Goal: Entertainment & Leisure: Consume media (video, audio)

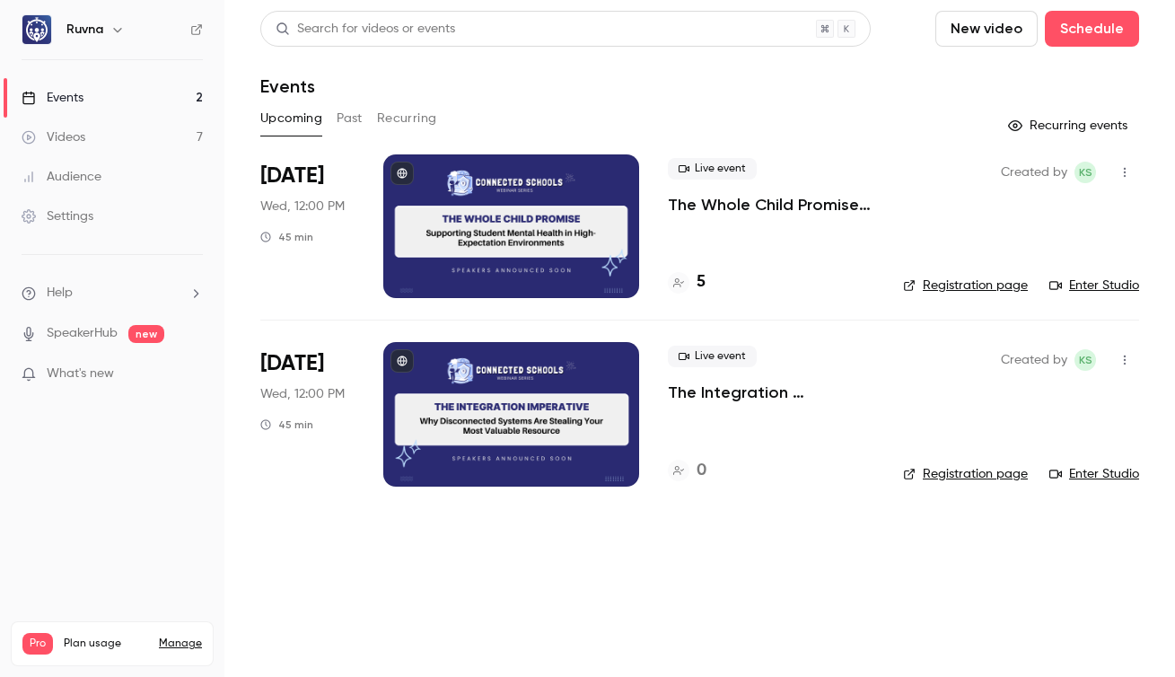
click at [354, 120] on button "Past" at bounding box center [350, 118] width 26 height 29
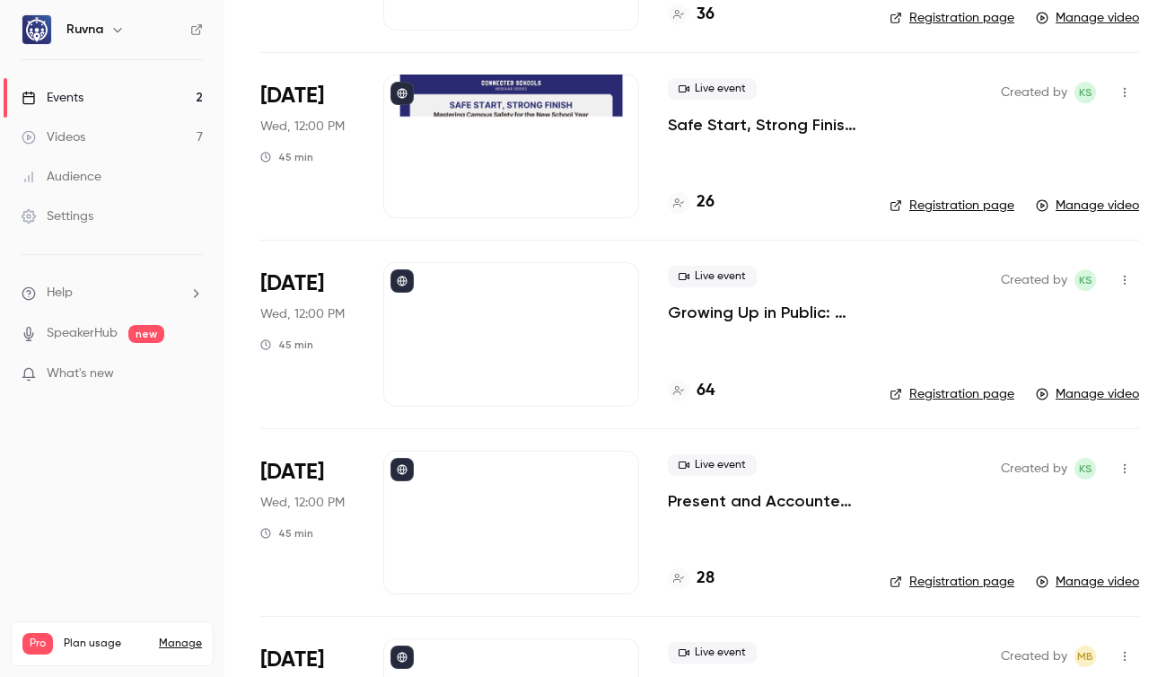
scroll to position [602, 0]
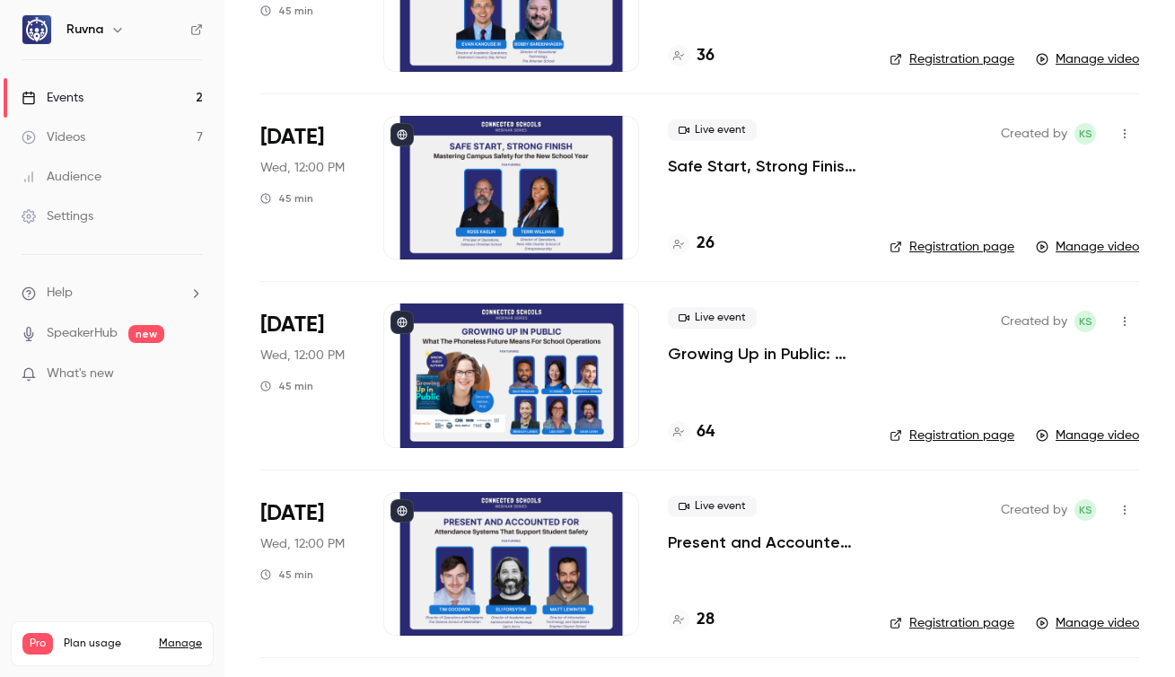
click at [704, 171] on p "Safe Start, Strong Finish: Mastering Campus Safety for the New School Year" at bounding box center [764, 166] width 193 height 22
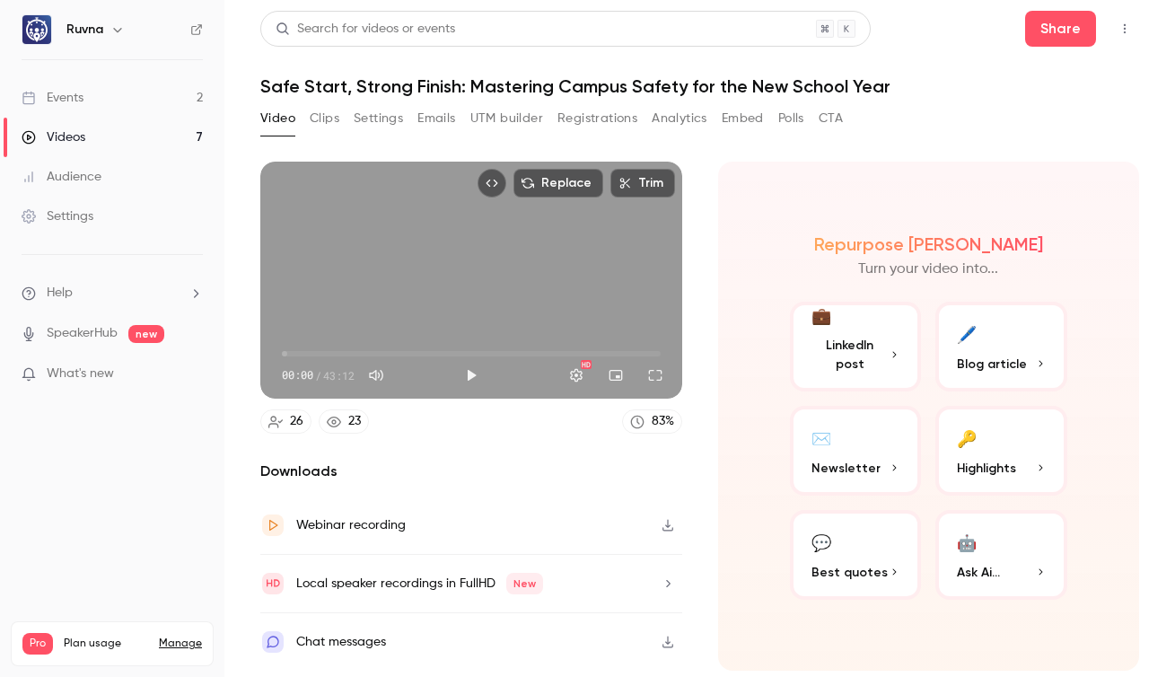
click at [831, 567] on span "Best quotes" at bounding box center [850, 572] width 76 height 19
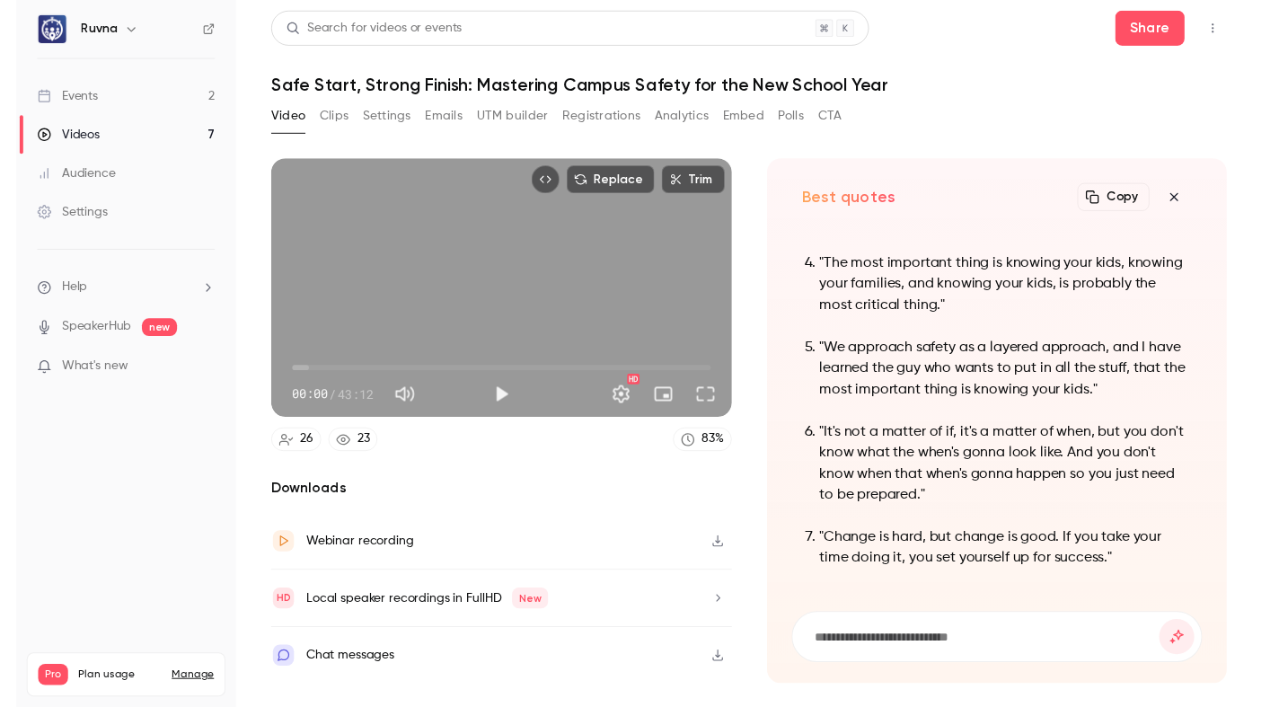
scroll to position [-366, 0]
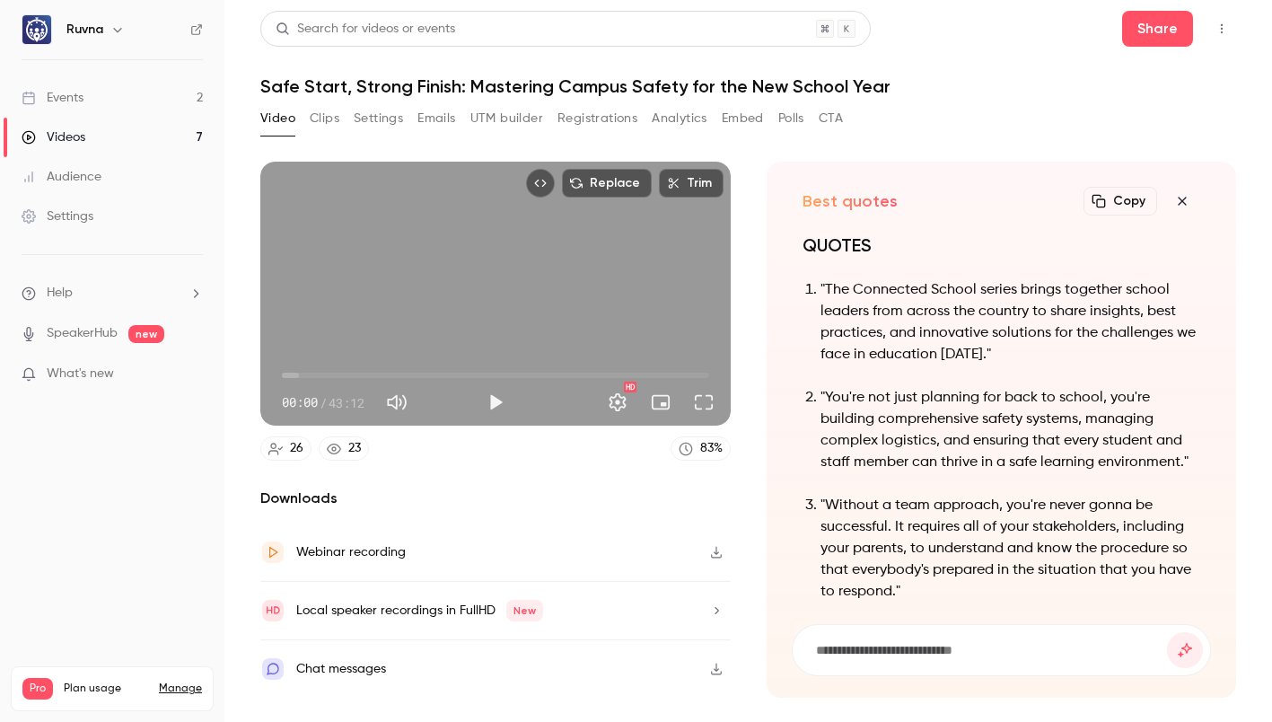
click at [1174, 198] on icon "button" at bounding box center [1182, 201] width 8 height 8
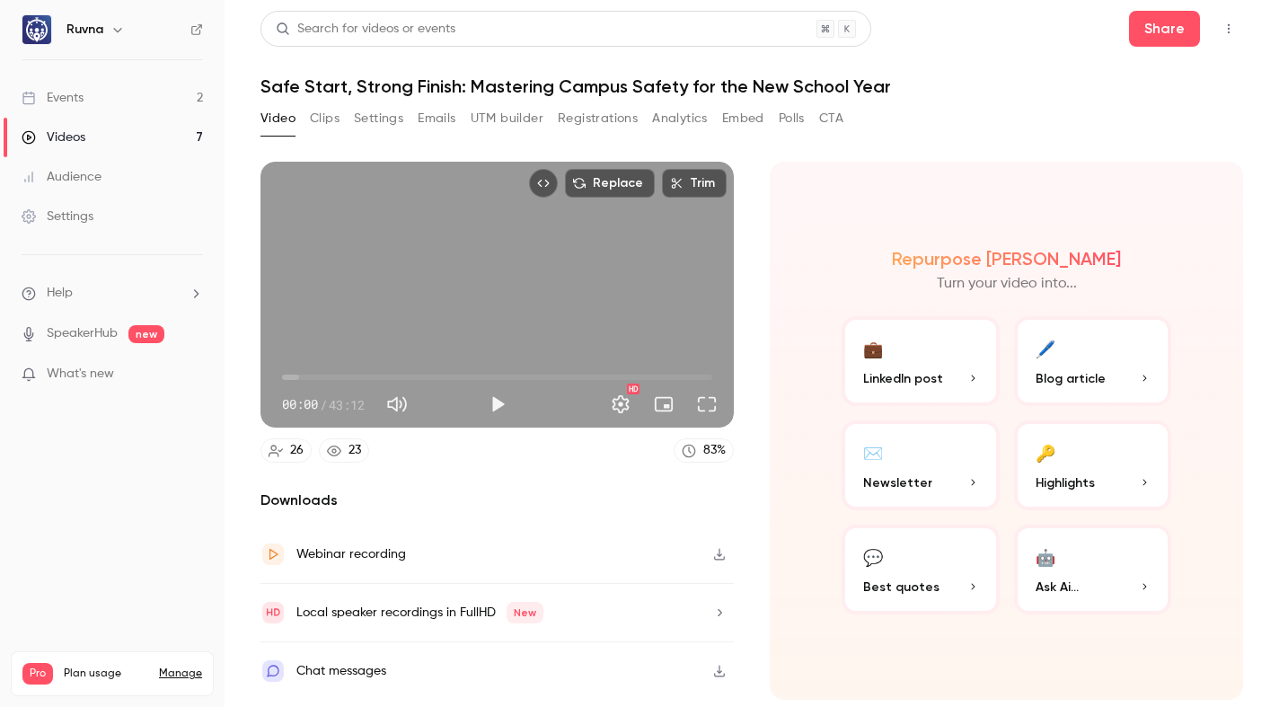
click at [887, 561] on button "💬 Best quotes" at bounding box center [920, 569] width 158 height 90
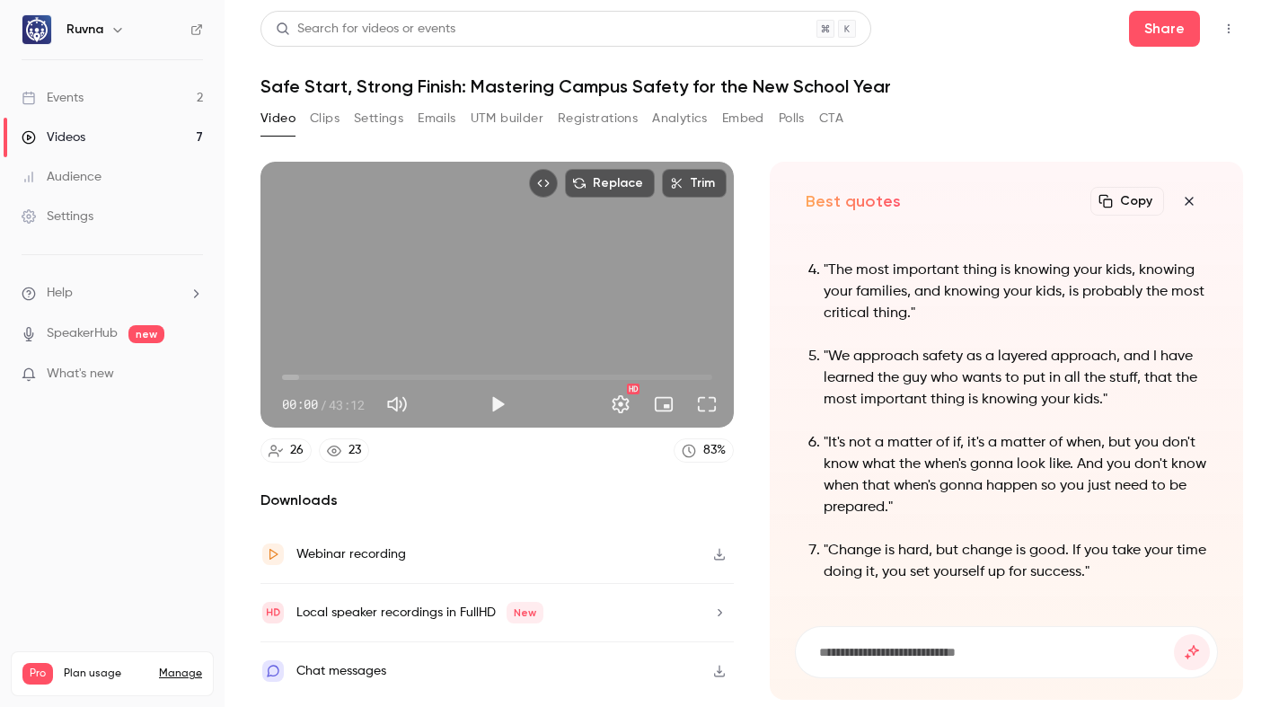
click at [310, 125] on button "Clips" at bounding box center [325, 118] width 30 height 29
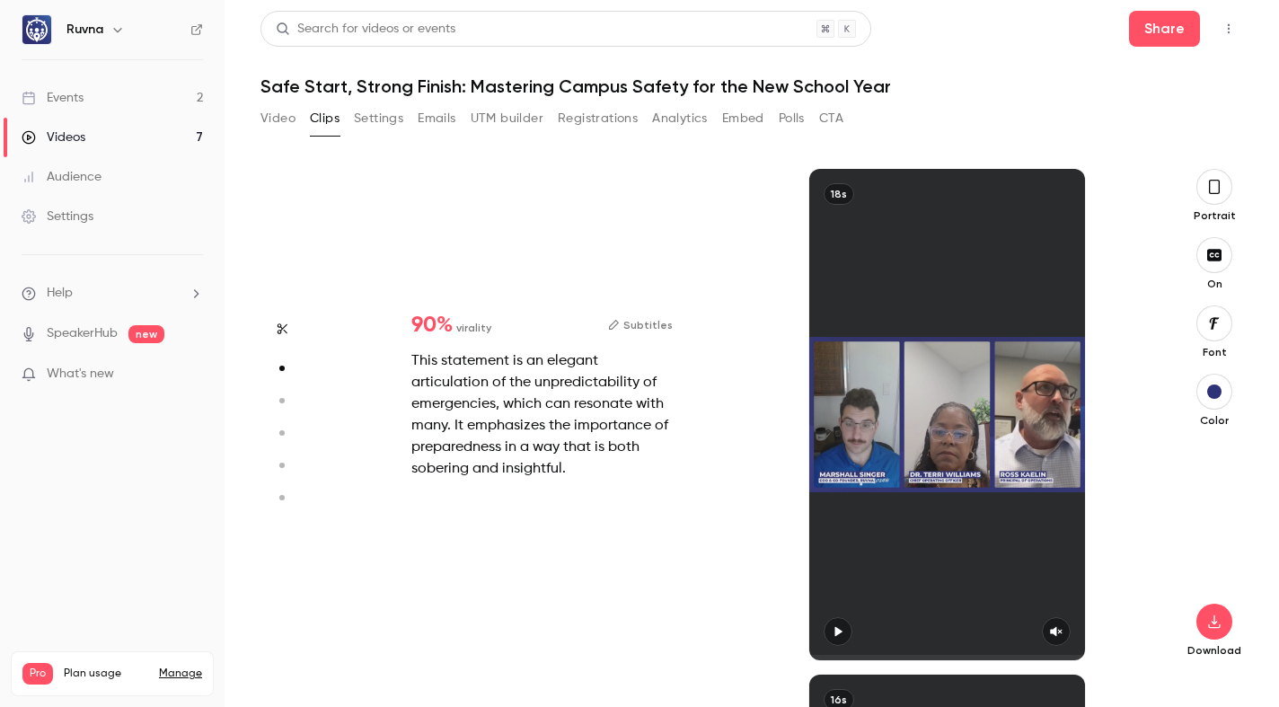
scroll to position [506, 0]
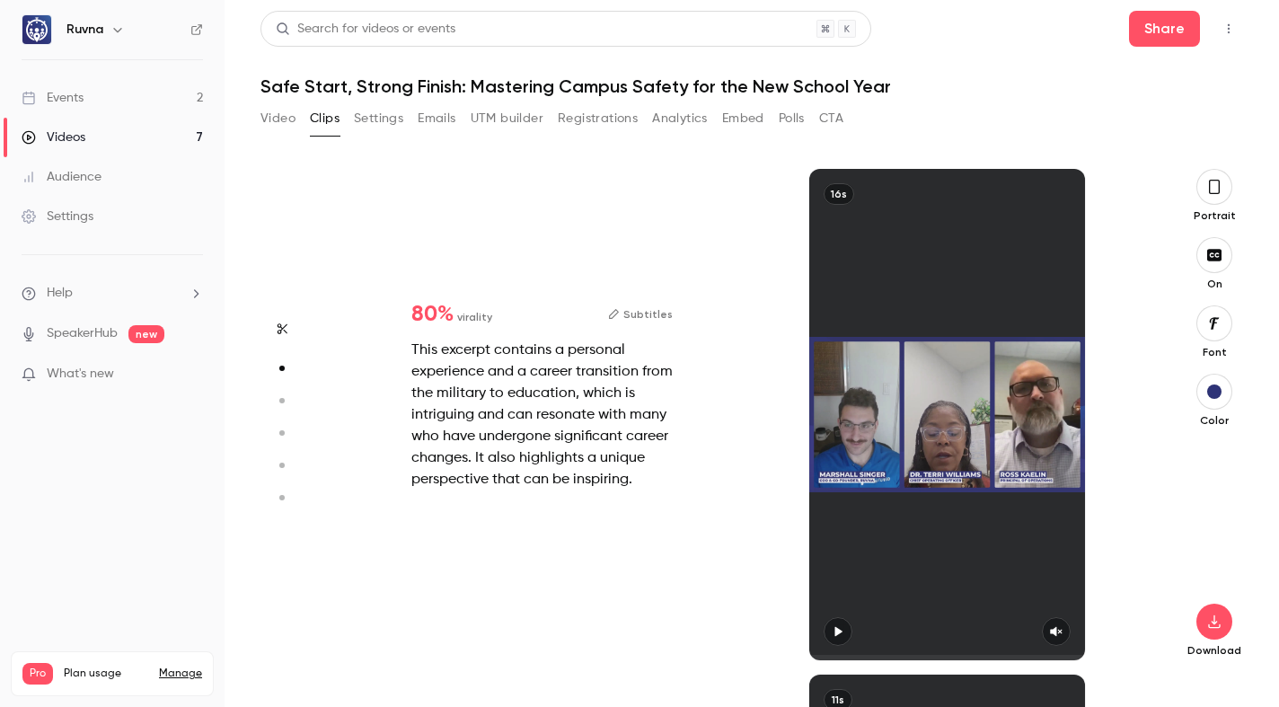
type input "*"
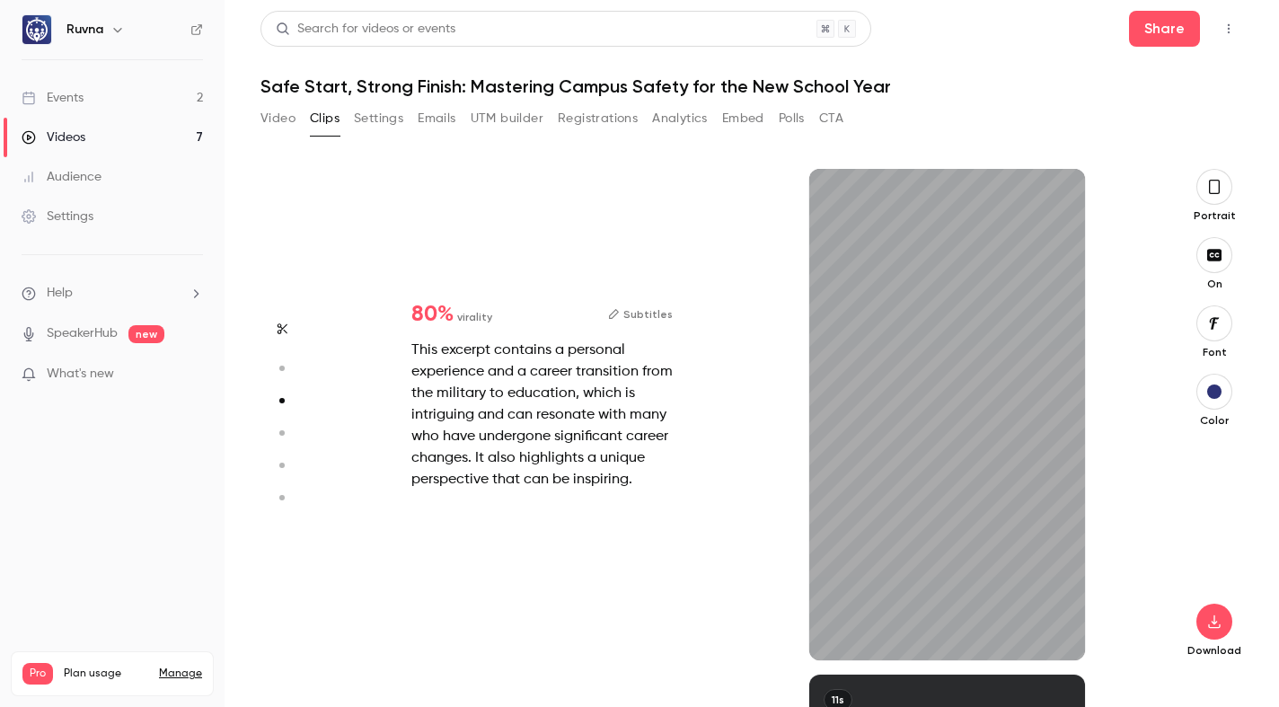
type input "*"
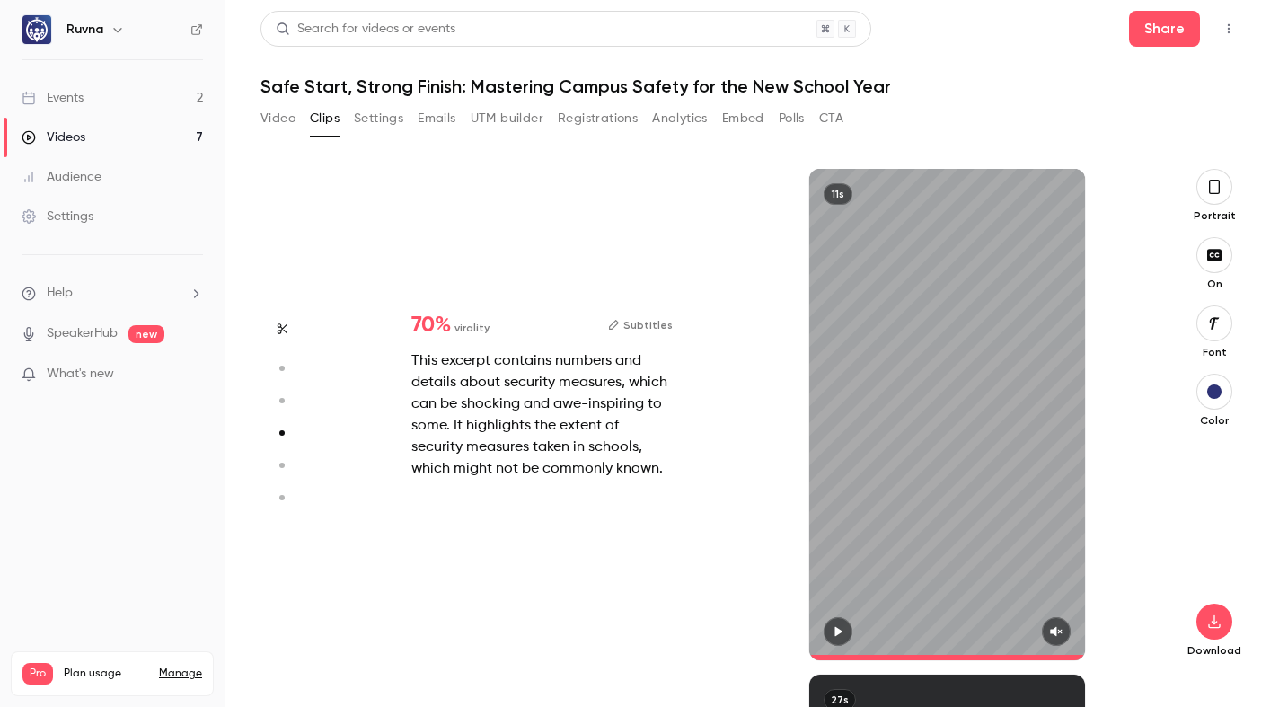
type input "****"
click at [276, 121] on button "Video" at bounding box center [277, 118] width 35 height 29
